Goal: Task Accomplishment & Management: Manage account settings

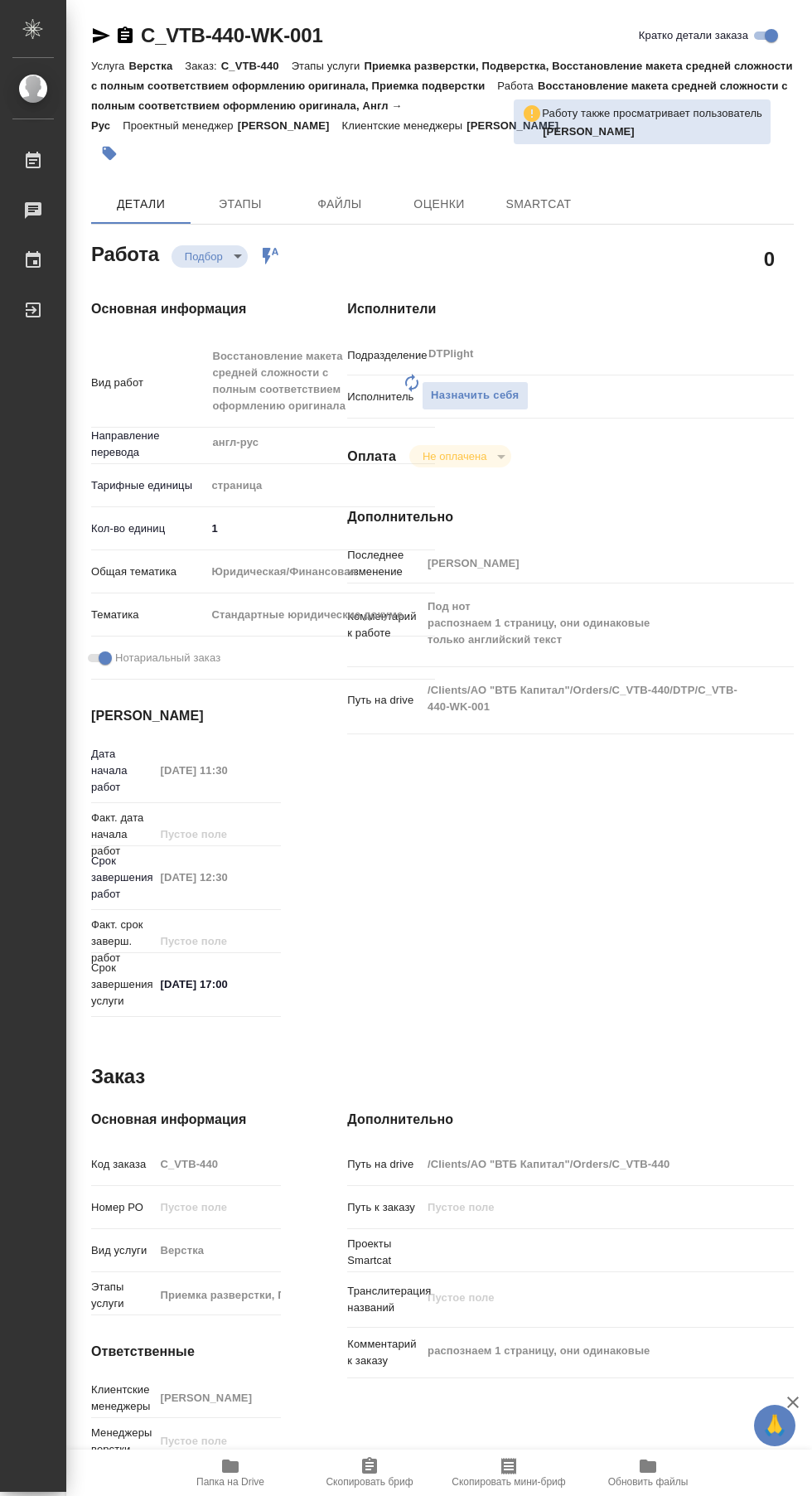
click at [33, 155] on icon at bounding box center [33, 160] width 15 height 16
type textarea "x"
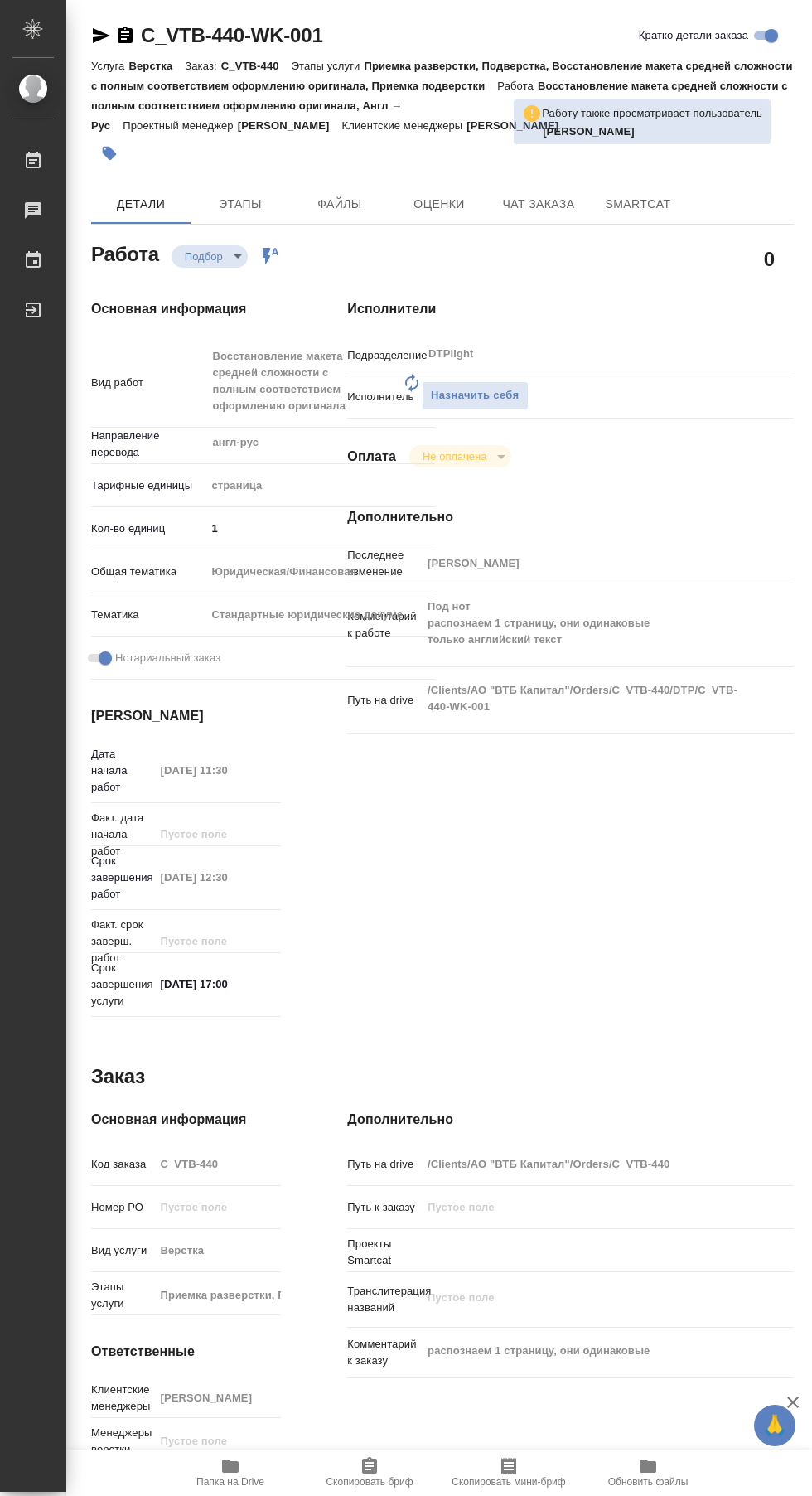
type textarea "x"
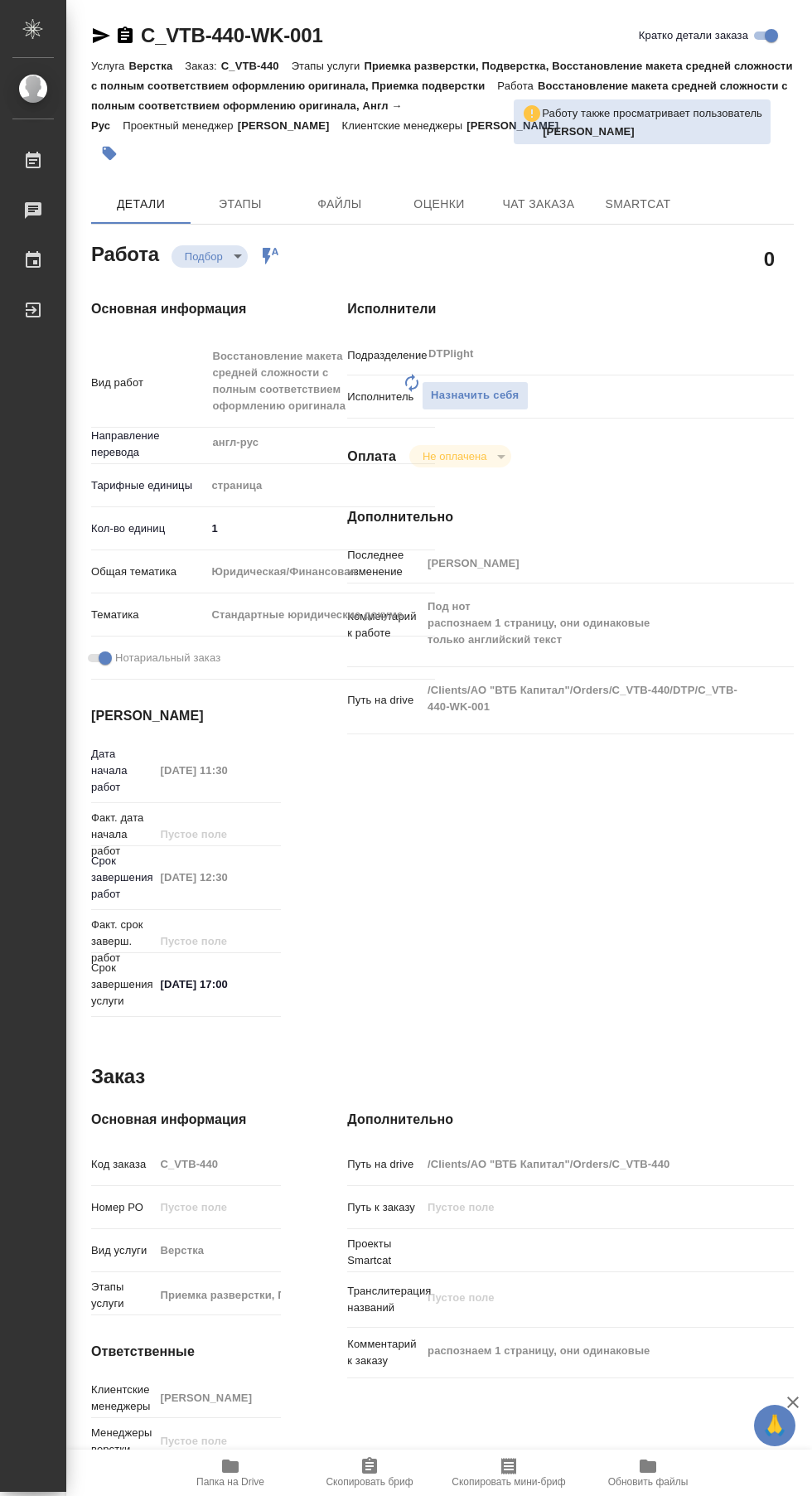
type textarea "x"
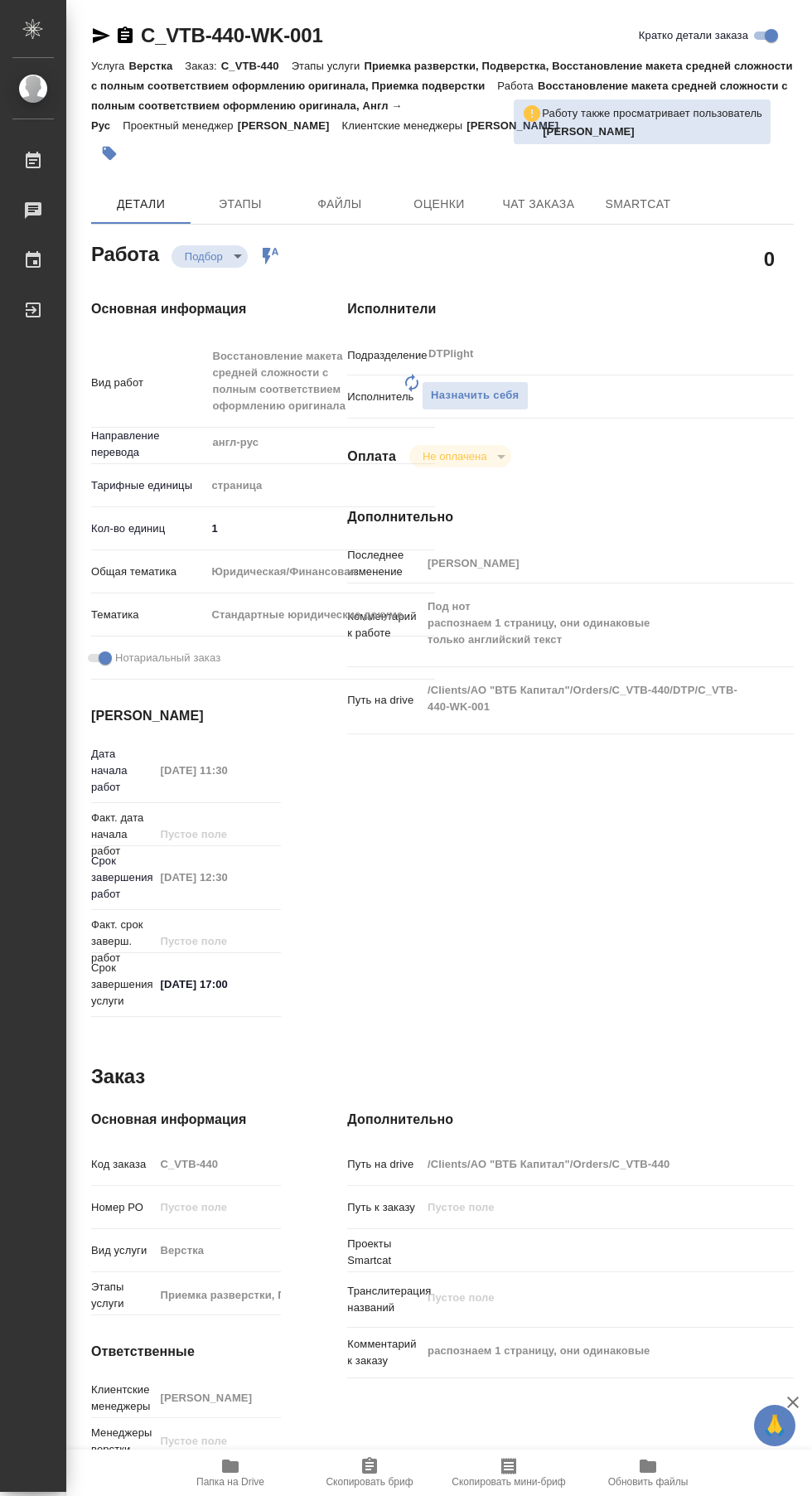
type textarea "x"
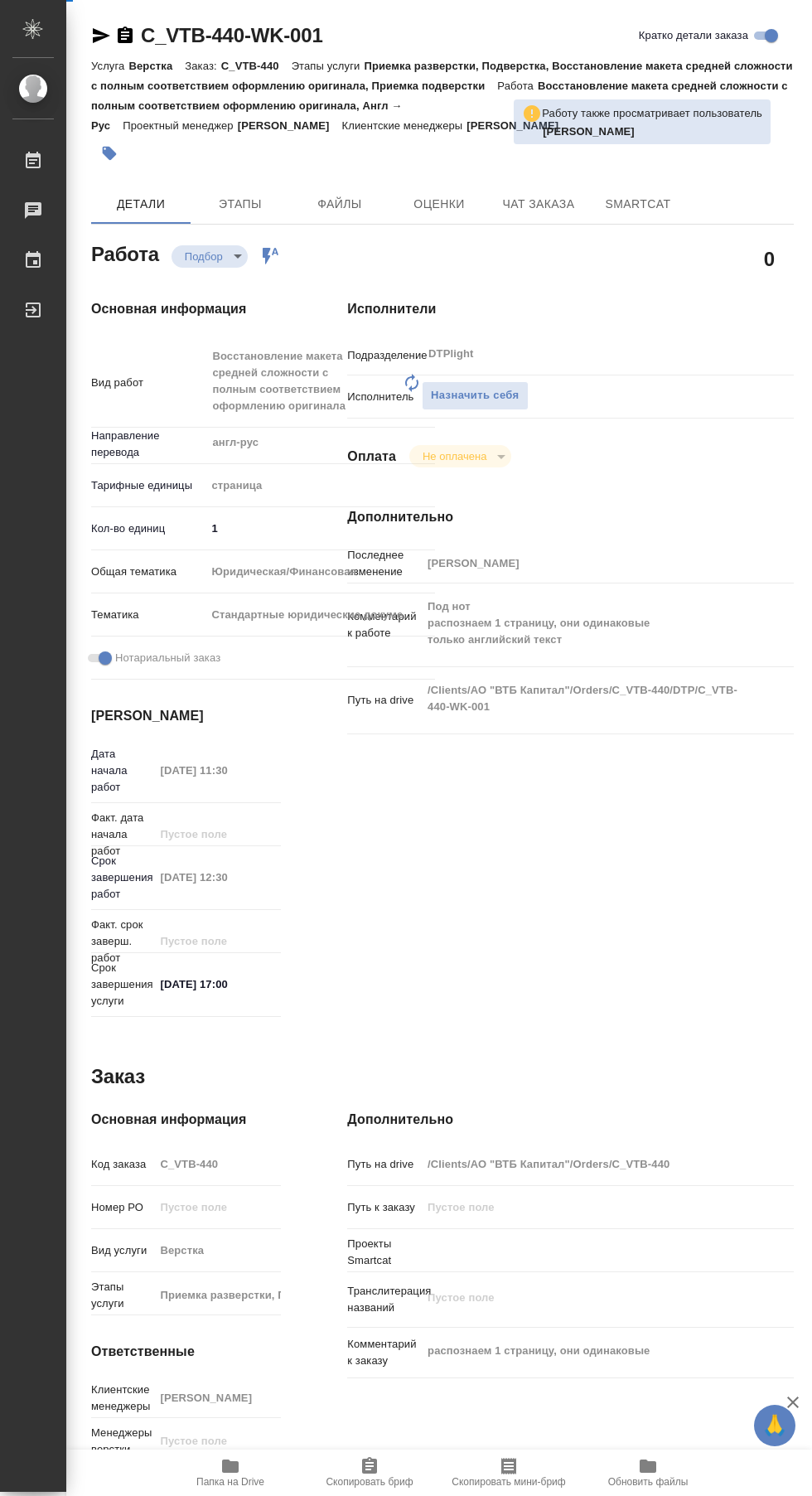
type textarea "x"
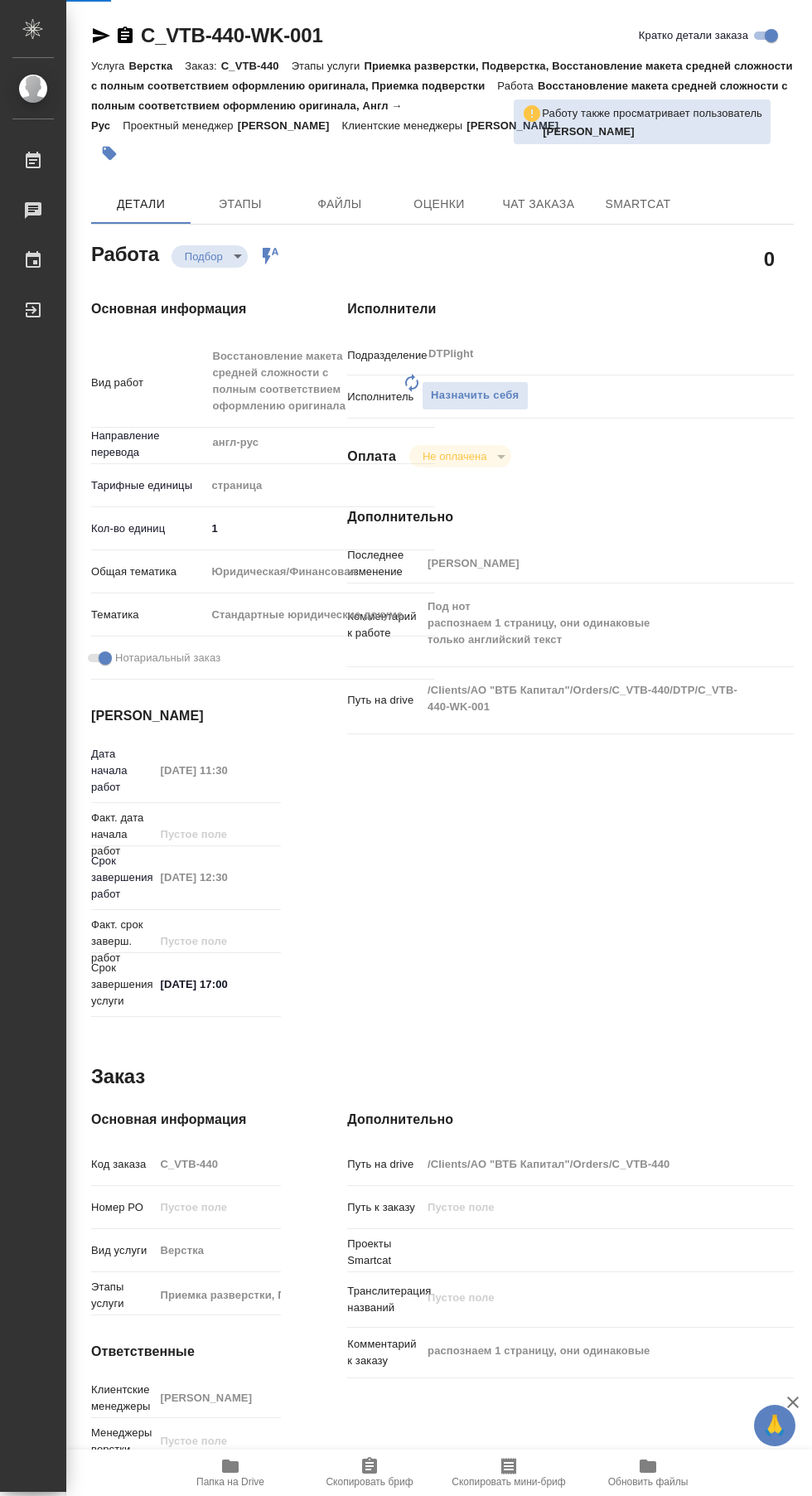
type textarea "x"
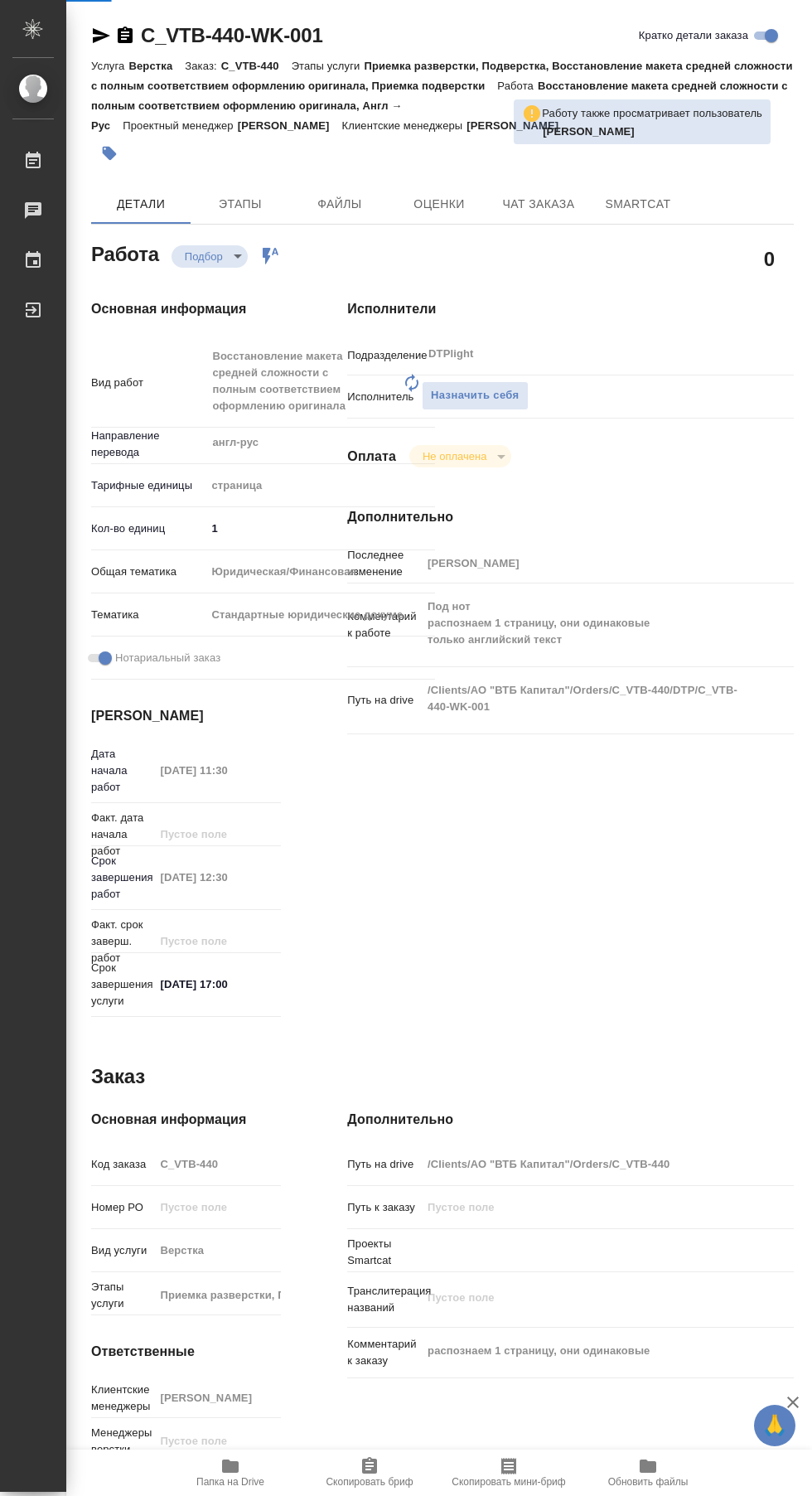
type textarea "x"
click at [217, 1487] on span "Папка на Drive" at bounding box center [229, 1482] width 68 height 12
type textarea "x"
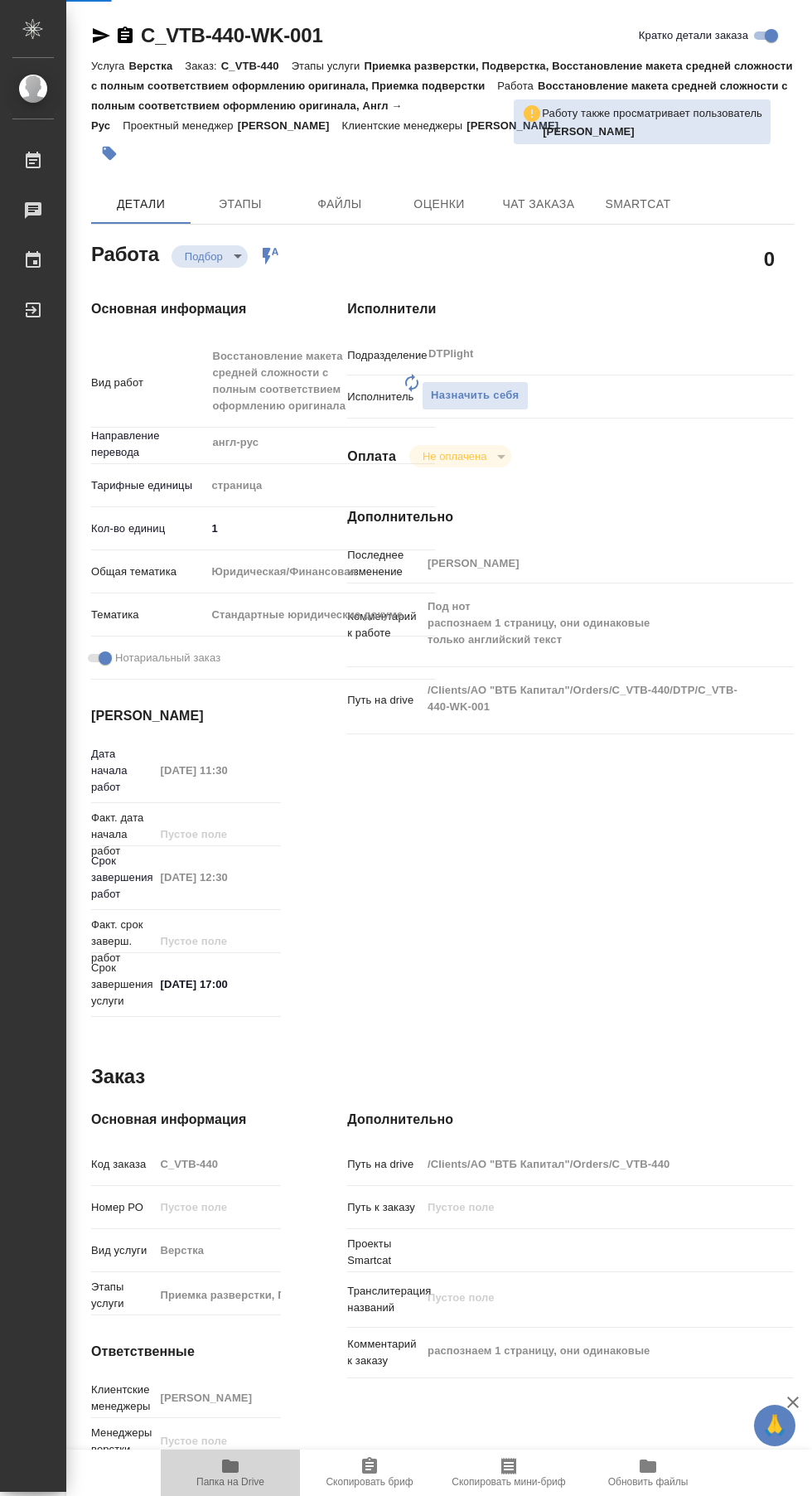
type textarea "x"
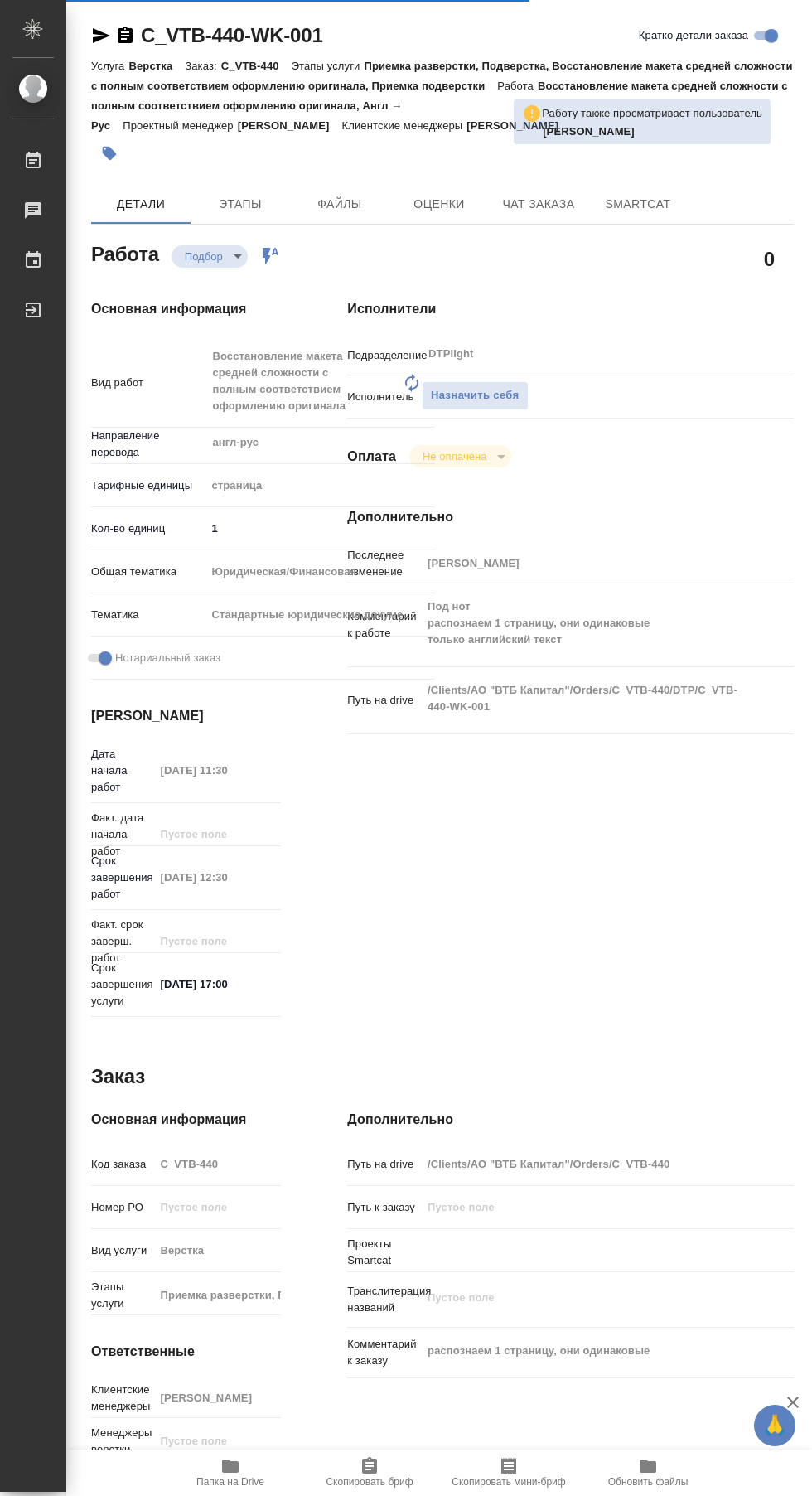
type textarea "x"
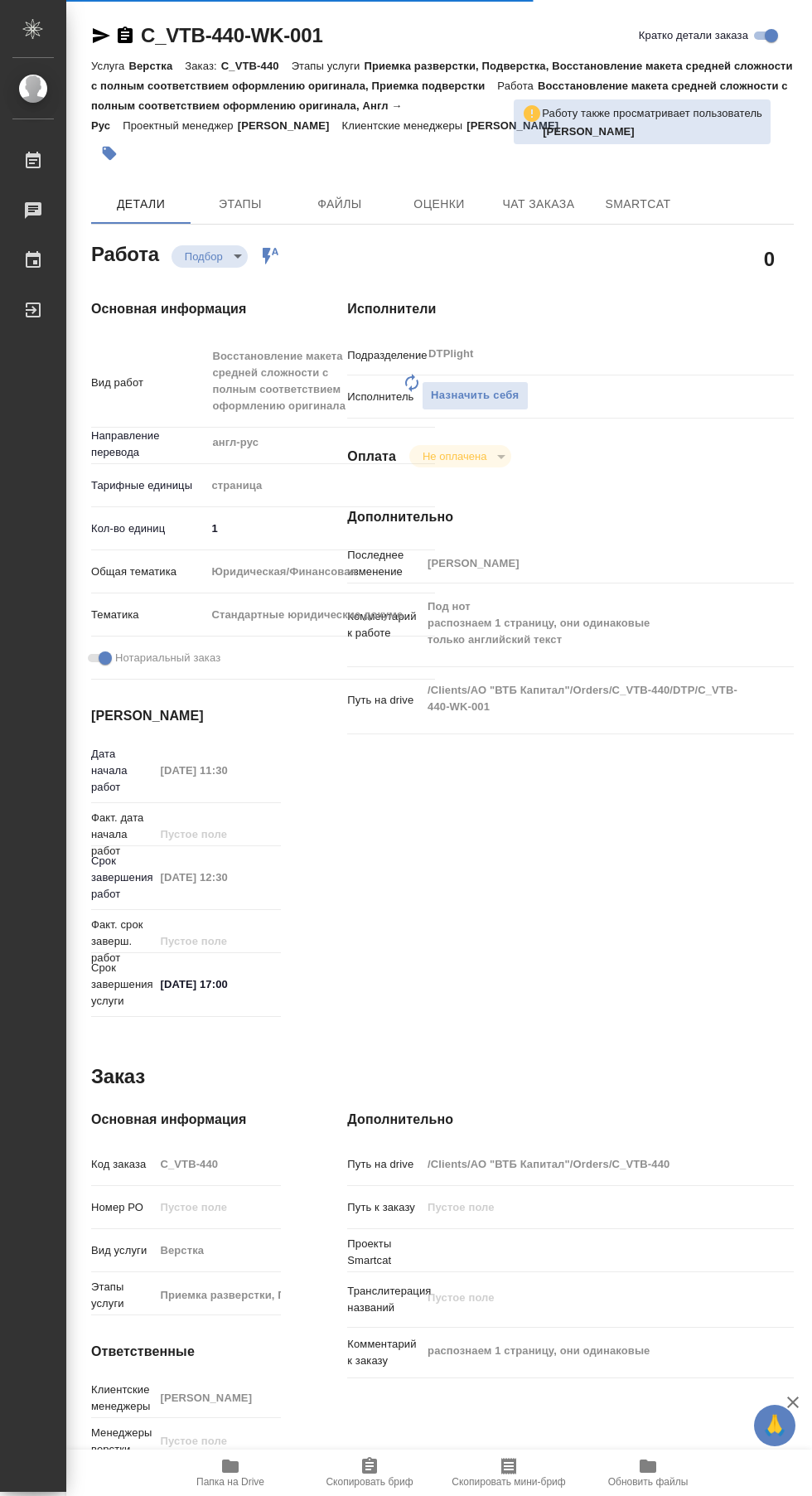
type textarea "x"
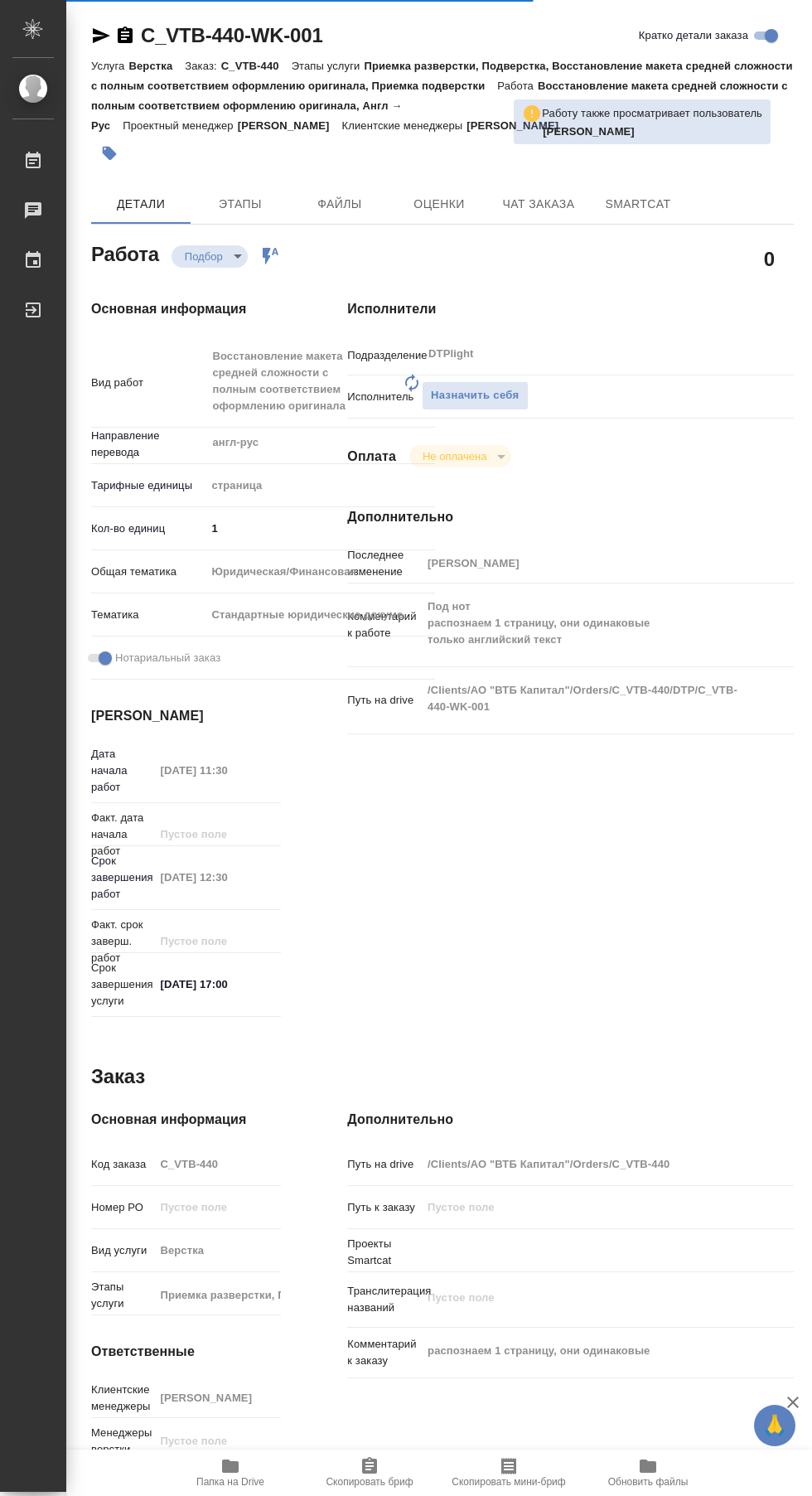
type textarea "x"
click at [506, 396] on span "Назначить себя" at bounding box center [474, 395] width 88 height 19
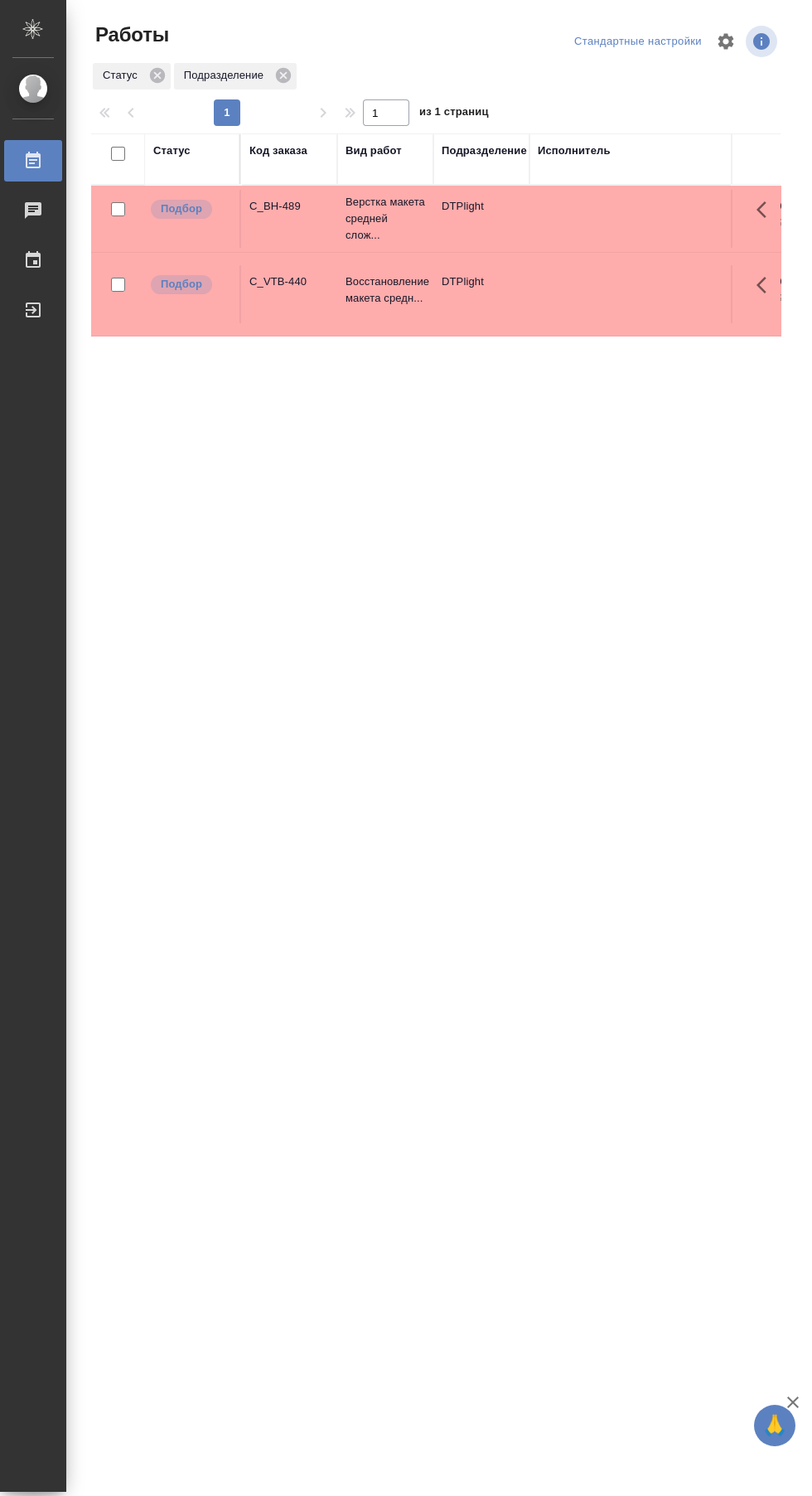
scroll to position [0, 550]
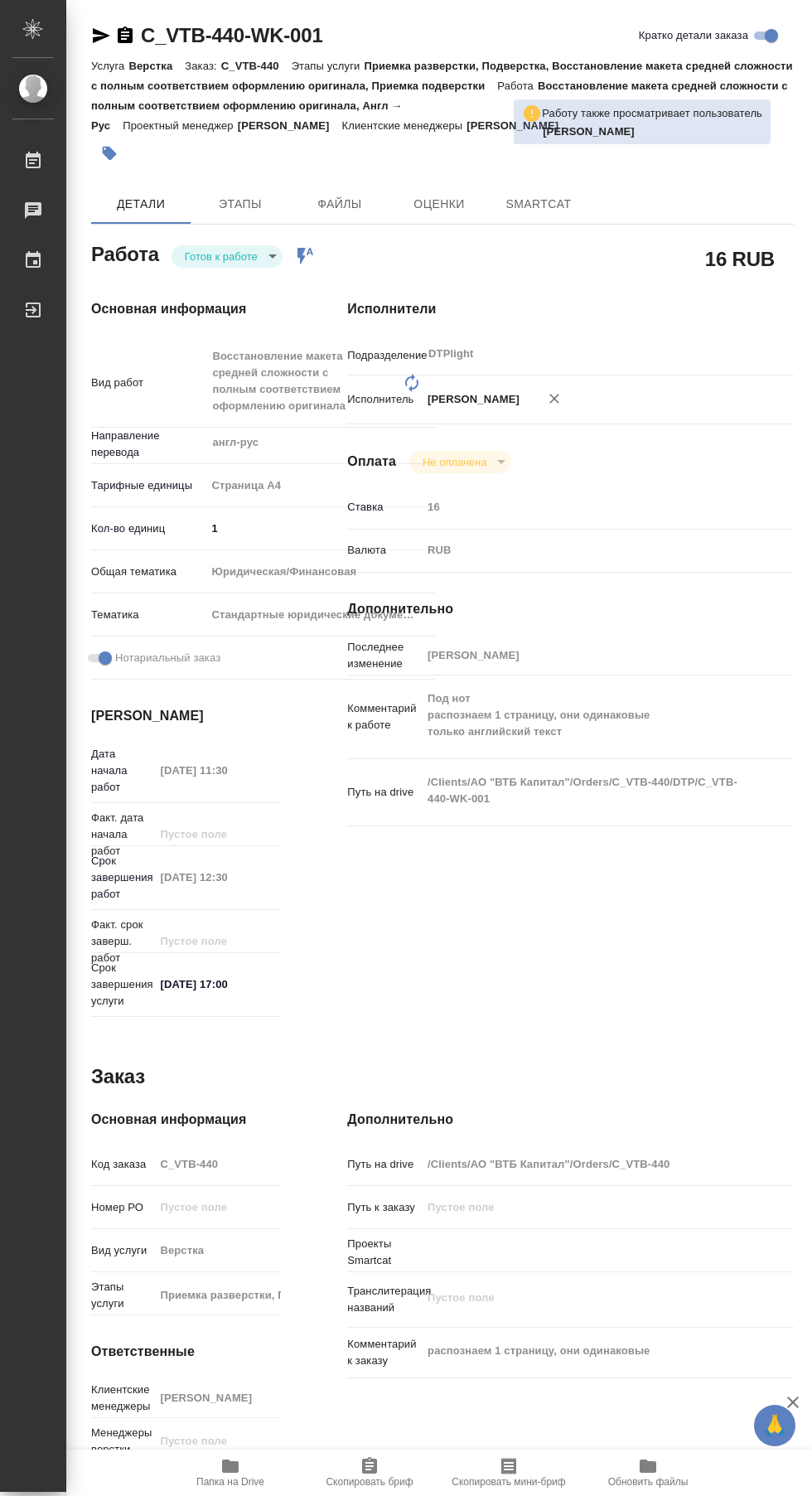
type textarea "x"
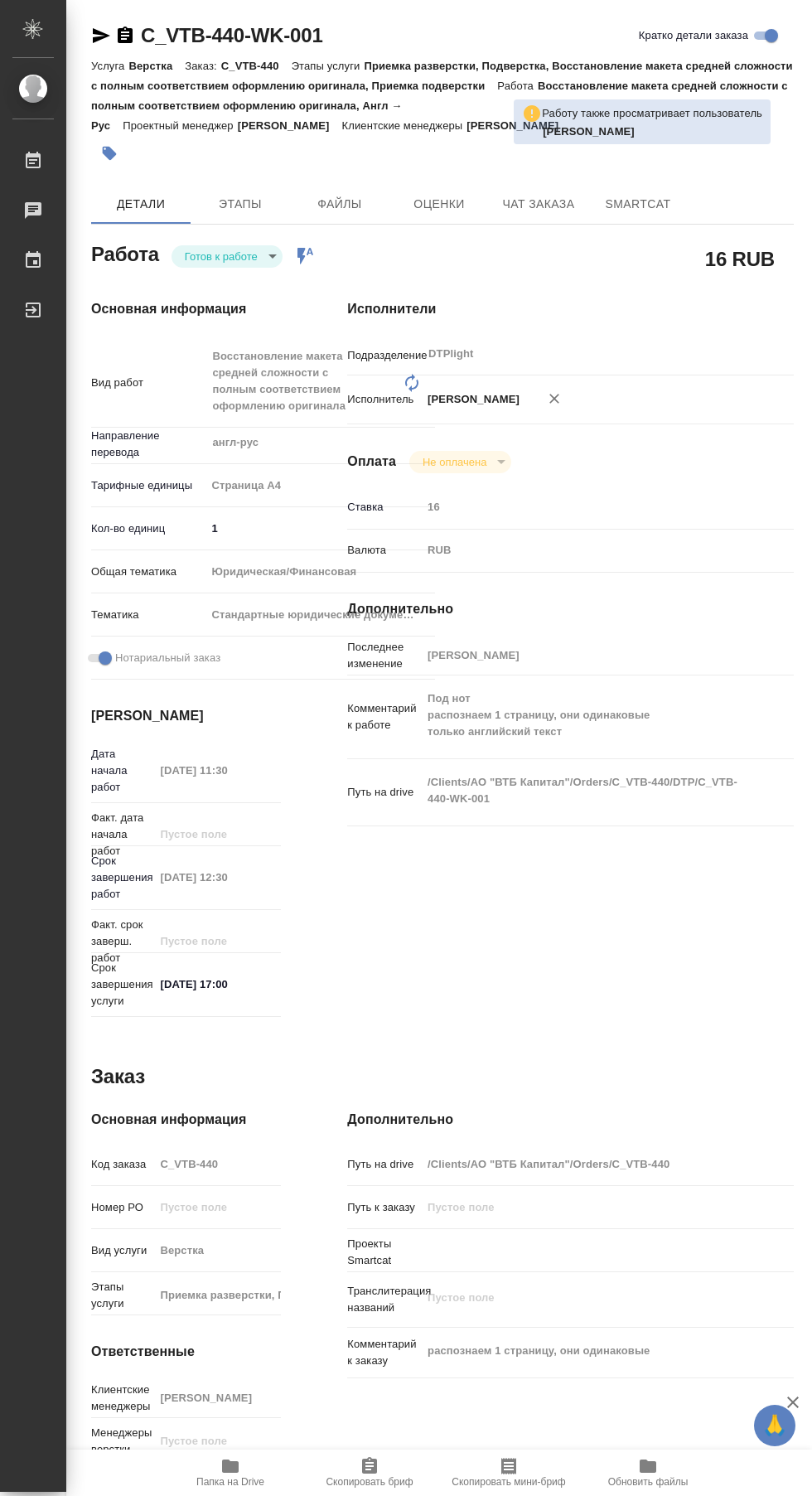
type textarea "x"
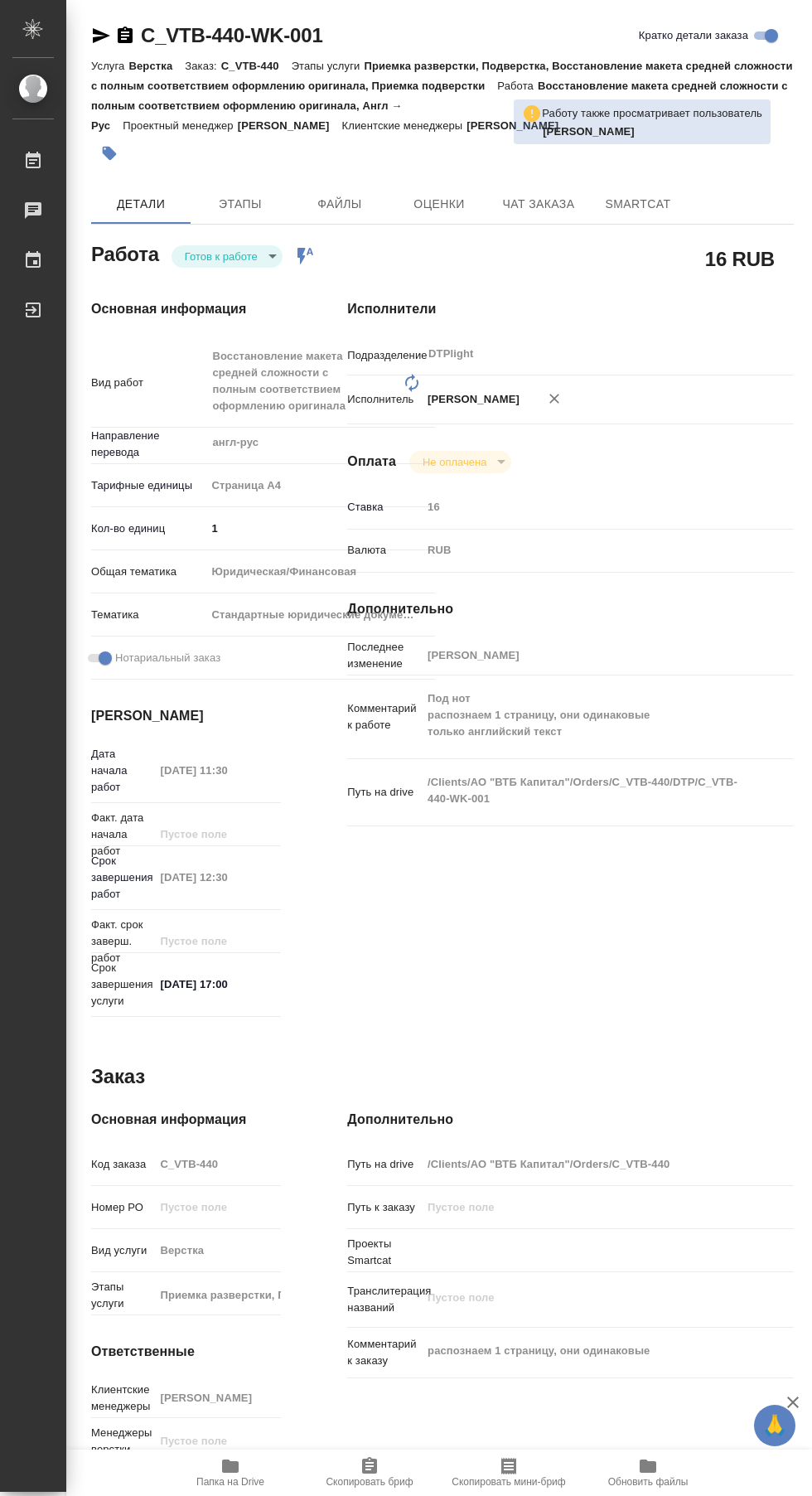
type textarea "x"
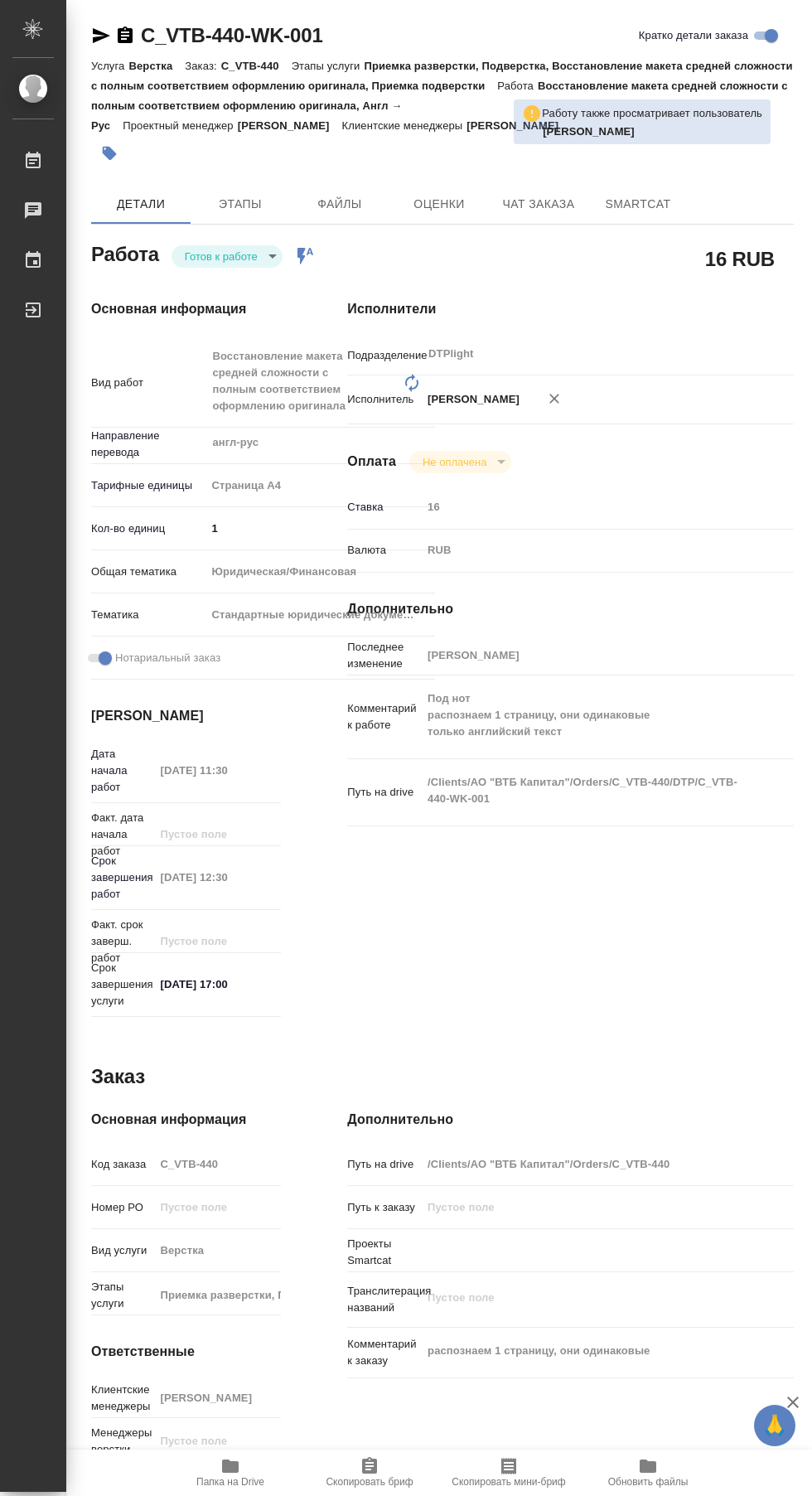
click at [235, 261] on body "🙏 .cls-1 fill:#fff; AWATERA Сархатов [PERSON_NAME] Работы 0 Чаты График Выйти C…" at bounding box center [406, 748] width 812 height 1496
click at [165, 246] on div at bounding box center [406, 748] width 812 height 1496
click at [185, 256] on body "🙏 .cls-1 fill:#fff; AWATERA Сархатов [PERSON_NAME] Работы 0 Чаты График Выйти C…" at bounding box center [406, 748] width 812 height 1496
click at [182, 250] on li "В работе" at bounding box center [225, 256] width 112 height 28
type textarea "x"
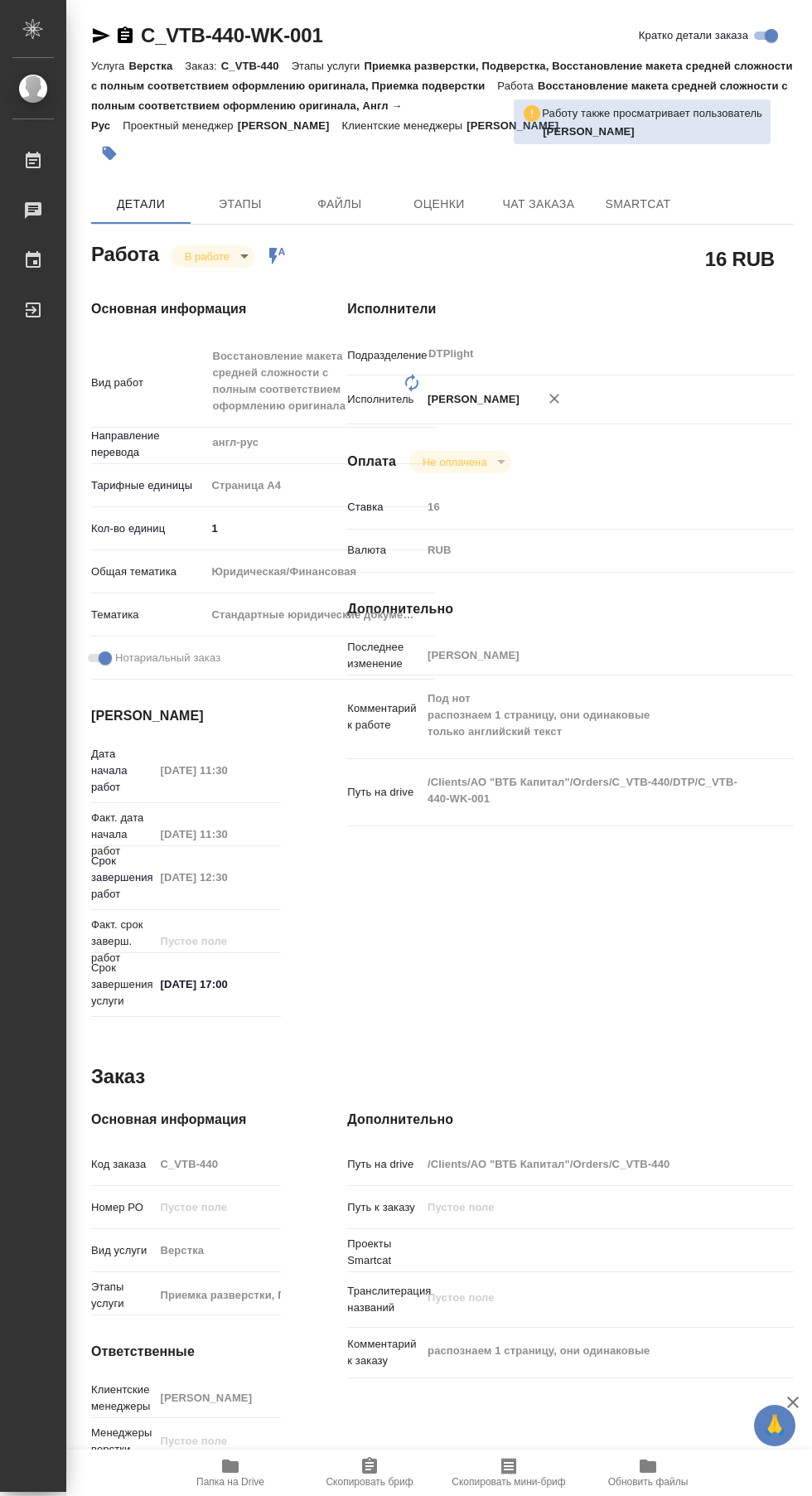
type textarea "x"
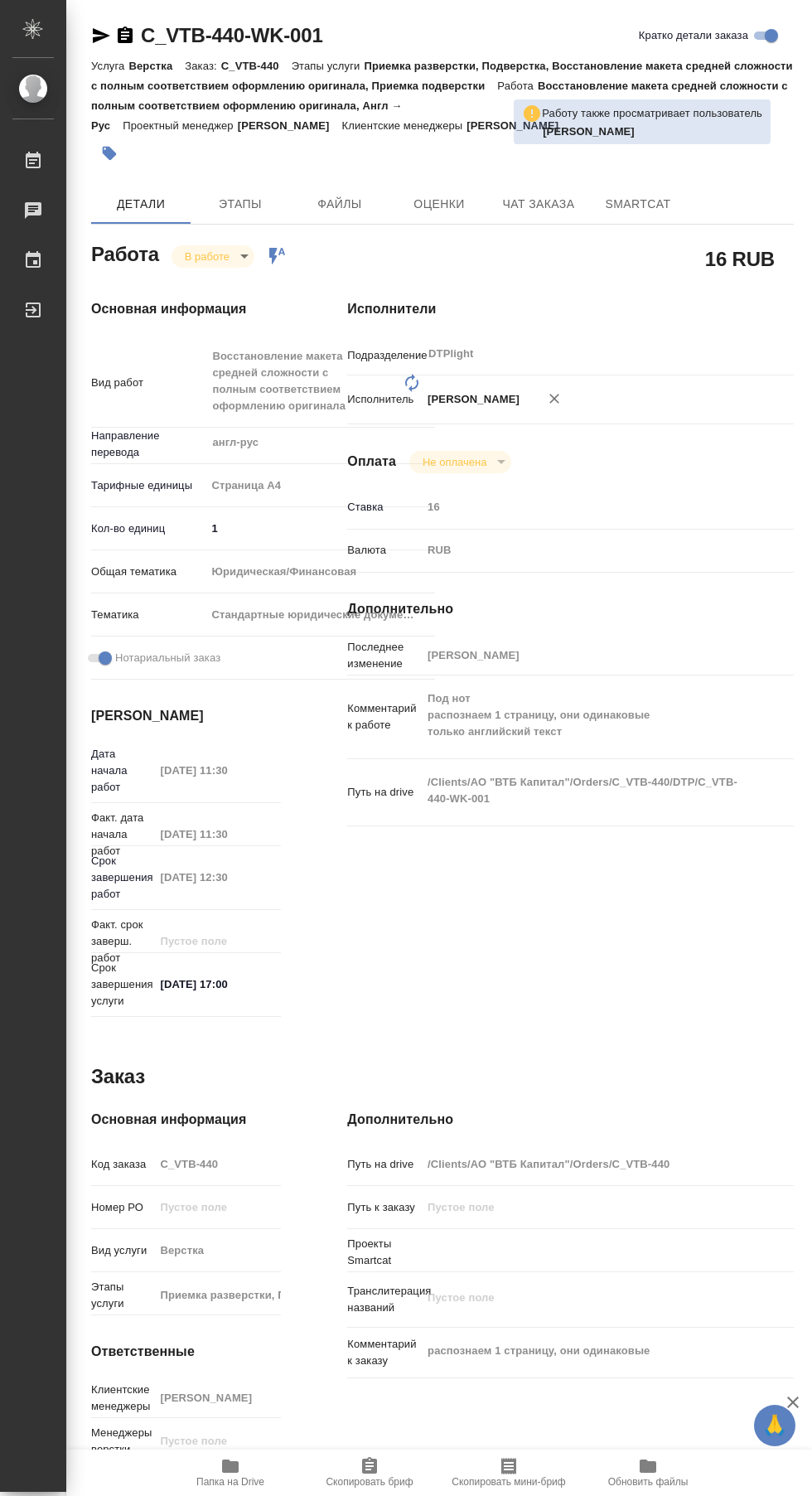
type textarea "x"
